Goal: Information Seeking & Learning: Find specific page/section

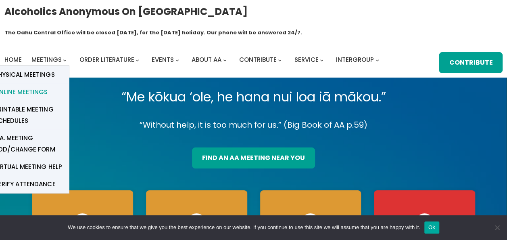
click at [26, 86] on span "Online Meetings" at bounding box center [20, 91] width 53 height 11
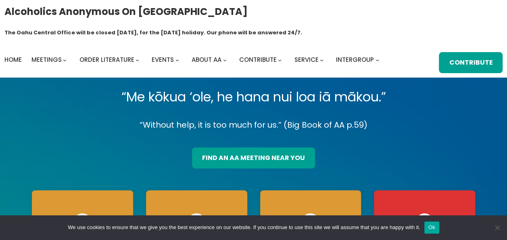
scroll to position [30, 0]
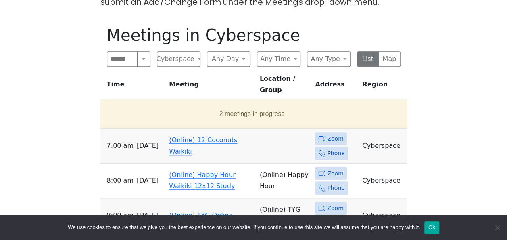
scroll to position [363, 0]
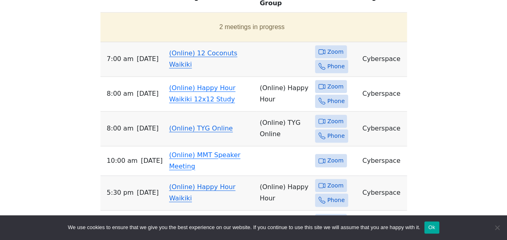
click at [328, 47] on span "Zoom" at bounding box center [335, 52] width 16 height 10
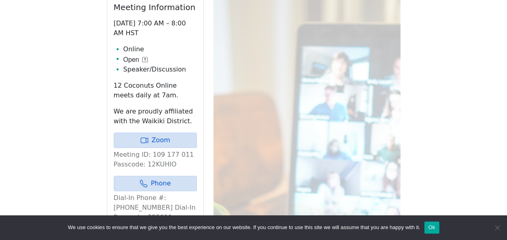
scroll to position [358, 0]
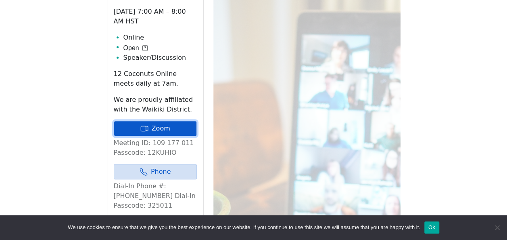
click at [148, 124] on icon at bounding box center [144, 128] width 8 height 8
